Goal: Information Seeking & Learning: Learn about a topic

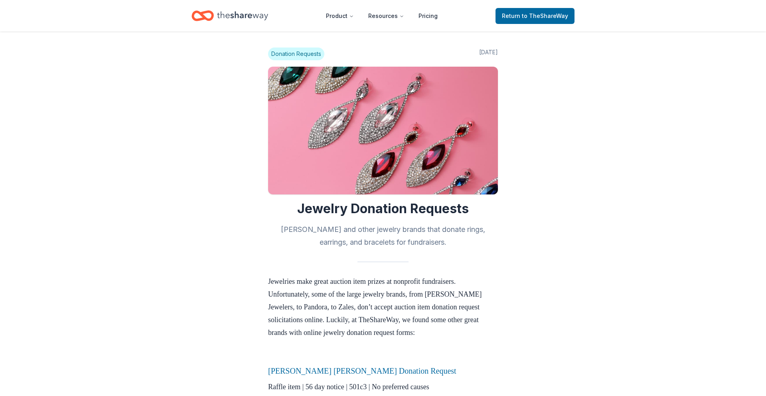
scroll to position [143, 0]
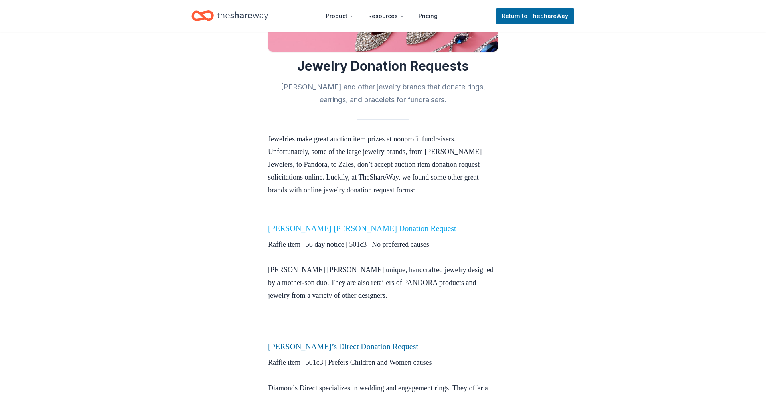
click at [275, 229] on link "[PERSON_NAME] [PERSON_NAME] Donation Request" at bounding box center [362, 228] width 188 height 9
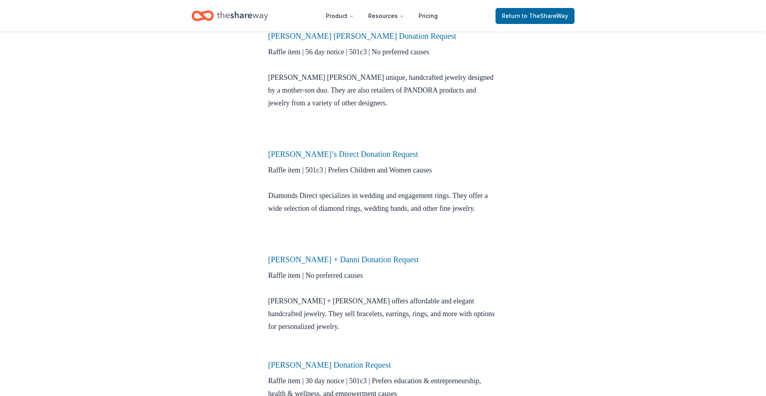
scroll to position [378, 0]
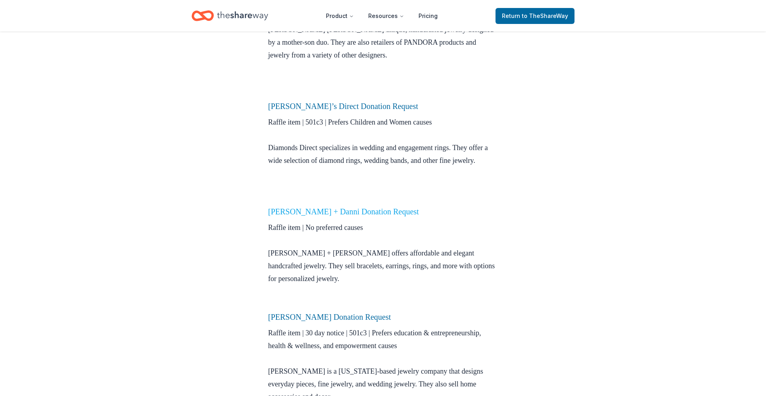
click at [344, 216] on link "Luca + Danni Donation Request" at bounding box center [343, 211] width 151 height 9
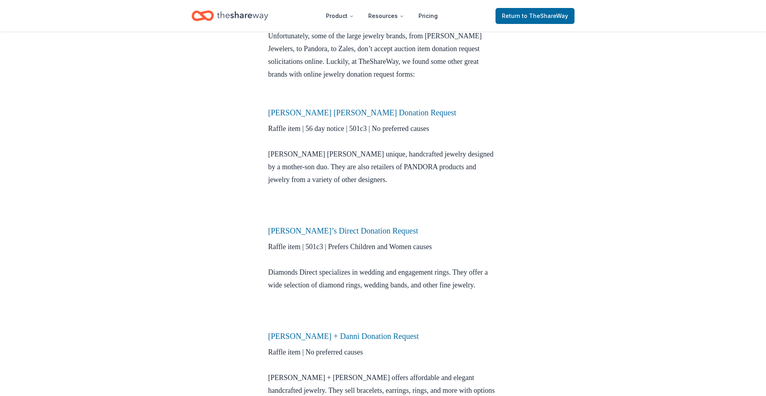
scroll to position [263, 0]
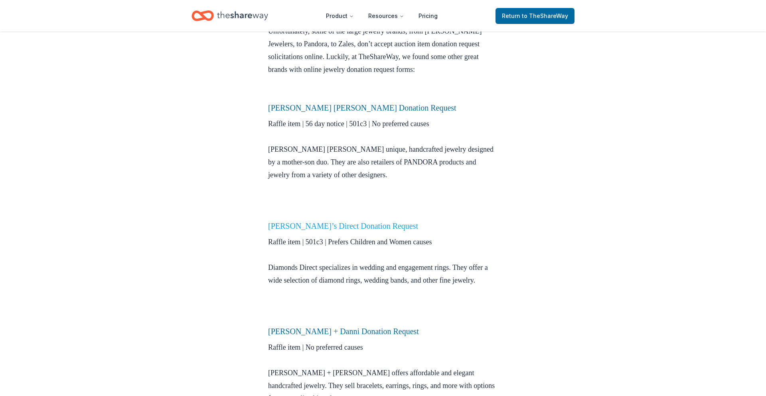
click at [353, 222] on link "Diamond’s Direct Donation Request" at bounding box center [343, 225] width 150 height 9
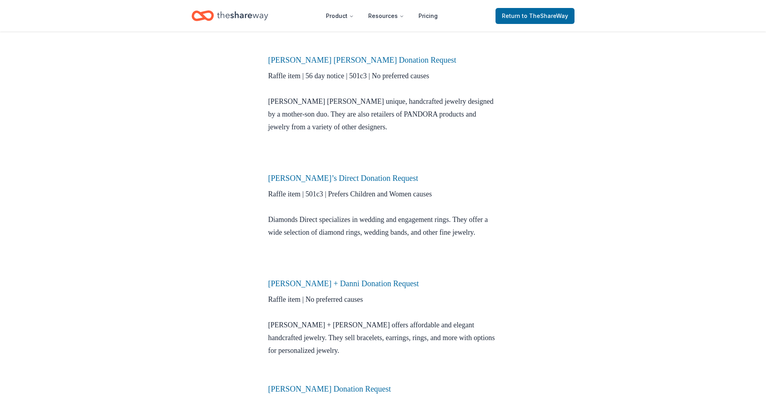
scroll to position [312, 0]
click at [573, 107] on div "Donation Requests Feb 21, 2021 Jewelry Donation Requests Kendra Scott and other…" at bounding box center [383, 260] width 766 height 1083
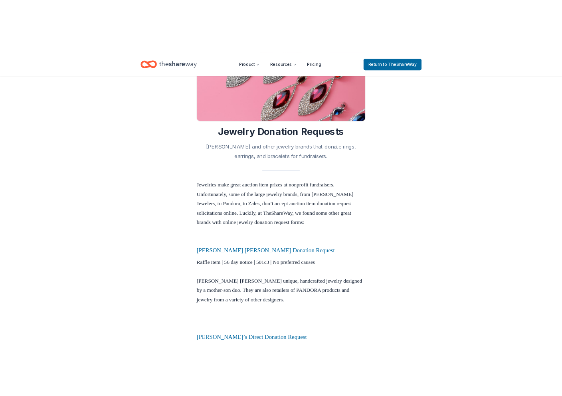
scroll to position [0, 0]
